Goal: Find specific page/section: Find specific page/section

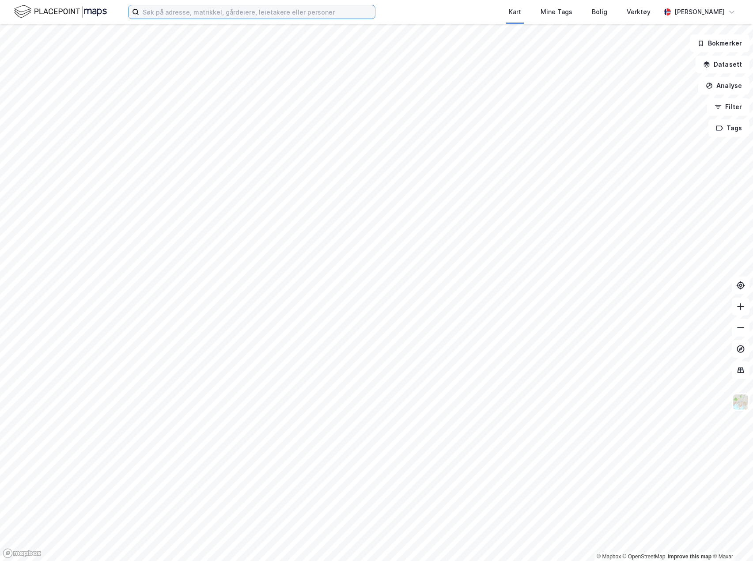
click at [150, 14] on input at bounding box center [257, 11] width 236 height 13
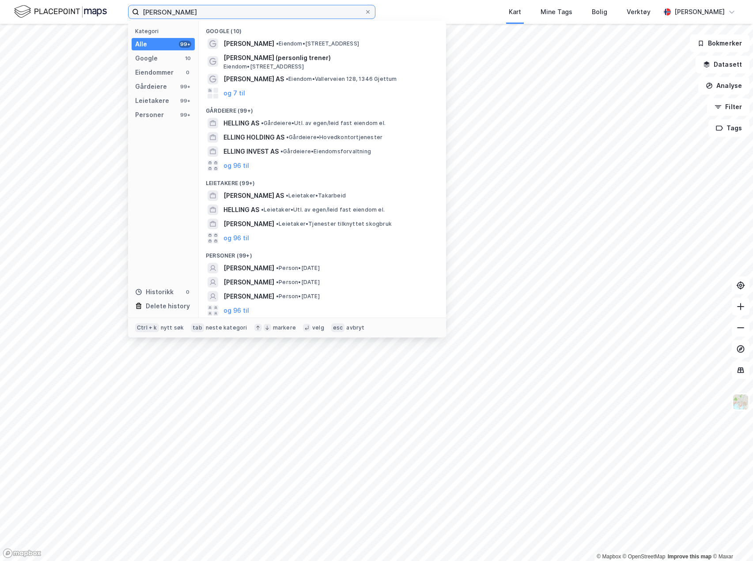
click at [237, 15] on input "[PERSON_NAME]" at bounding box center [251, 11] width 225 height 13
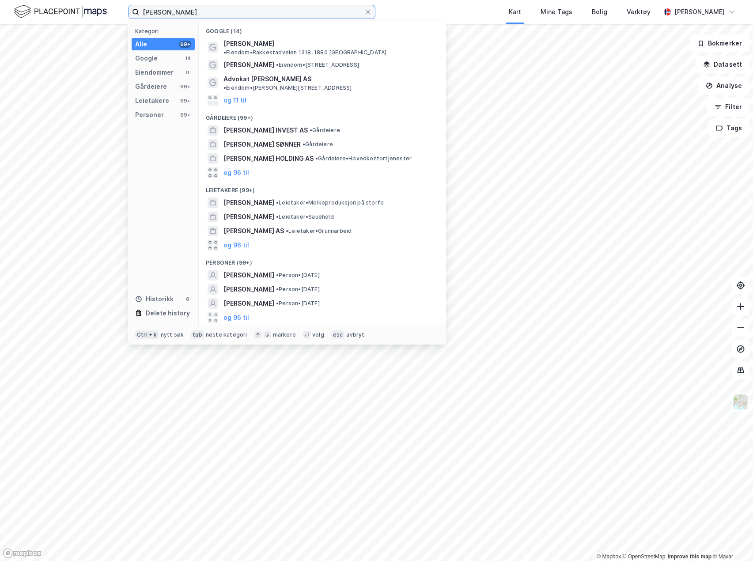
click at [167, 10] on input "[PERSON_NAME]" at bounding box center [251, 11] width 225 height 13
type input "[PERSON_NAME]"
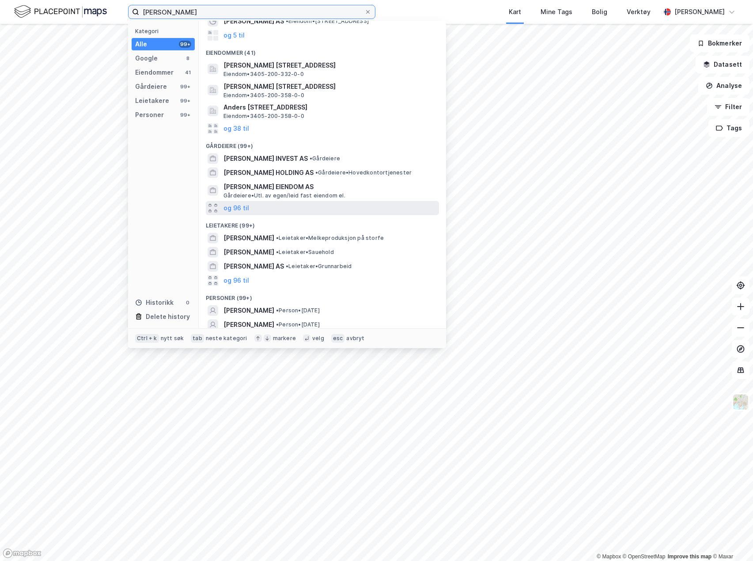
scroll to position [90, 0]
